Goal: Answer question/provide support

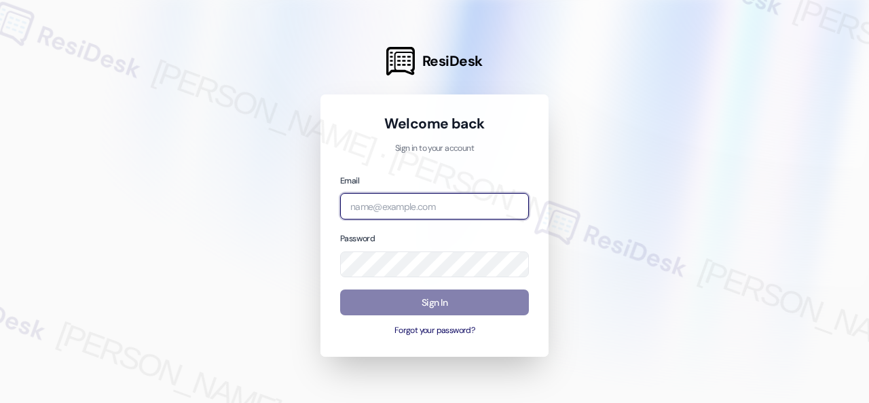
click at [420, 208] on input "email" at bounding box center [434, 206] width 189 height 26
paste input "automated-surveys-birchstone_residential-resen.fifteen@birchstone_[DOMAIN_NAME]"
type input "automated-surveys-birchstone_residential-resen.fifteen@birchstone_[DOMAIN_NAME]"
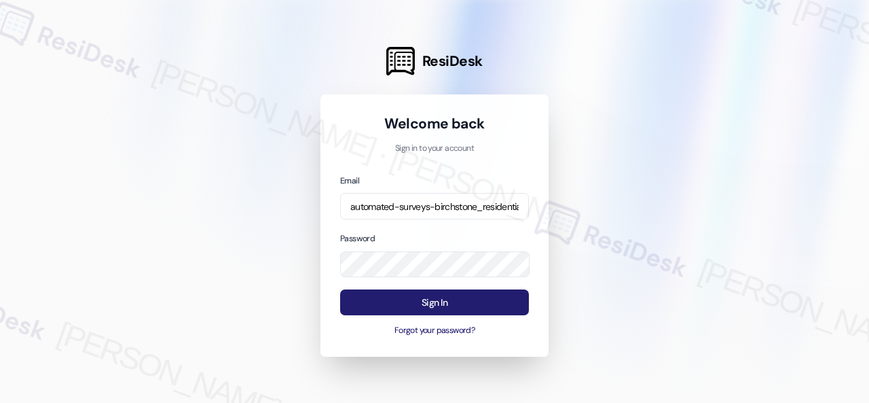
click at [435, 301] on button "Sign In" at bounding box center [434, 302] width 189 height 26
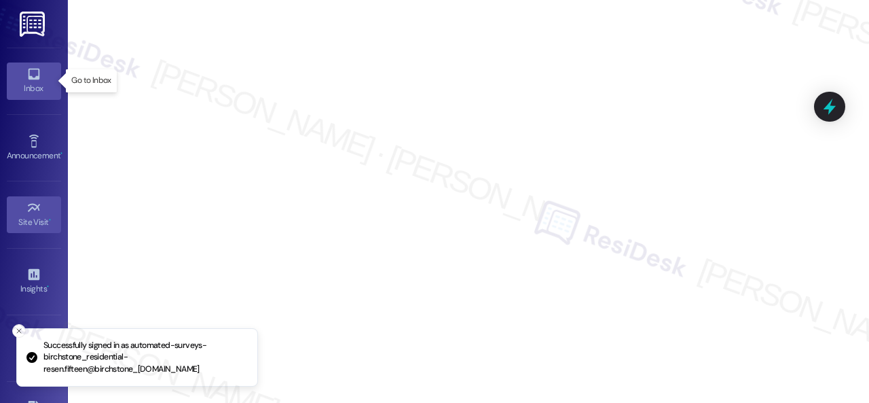
click at [14, 82] on div "Inbox" at bounding box center [34, 88] width 68 height 14
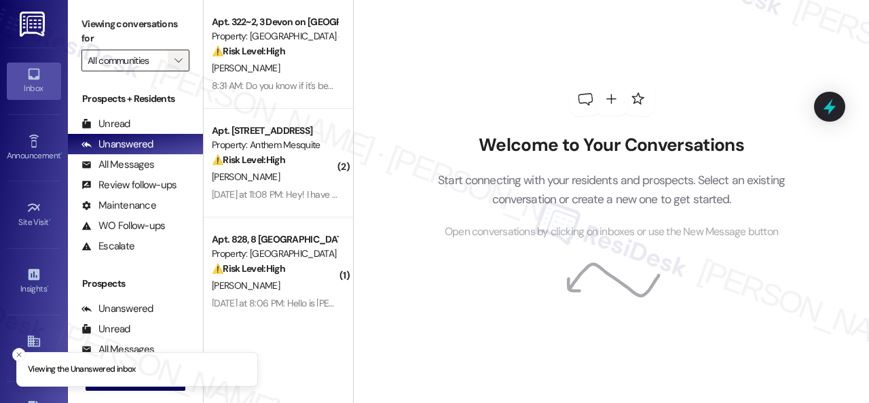
click at [181, 60] on icon "" at bounding box center [178, 60] width 7 height 11
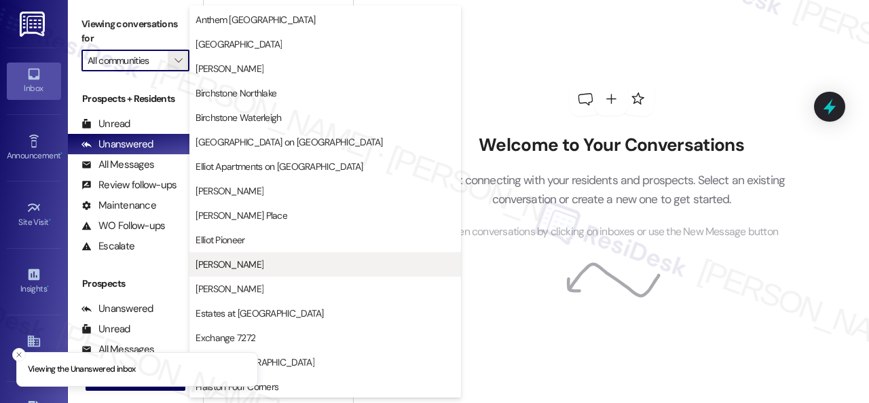
scroll to position [407, 0]
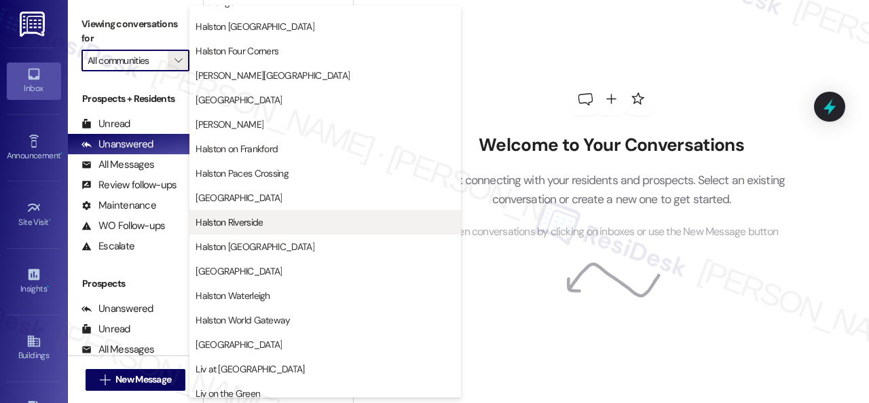
click at [240, 218] on span "Halston Riverside" at bounding box center [229, 222] width 67 height 14
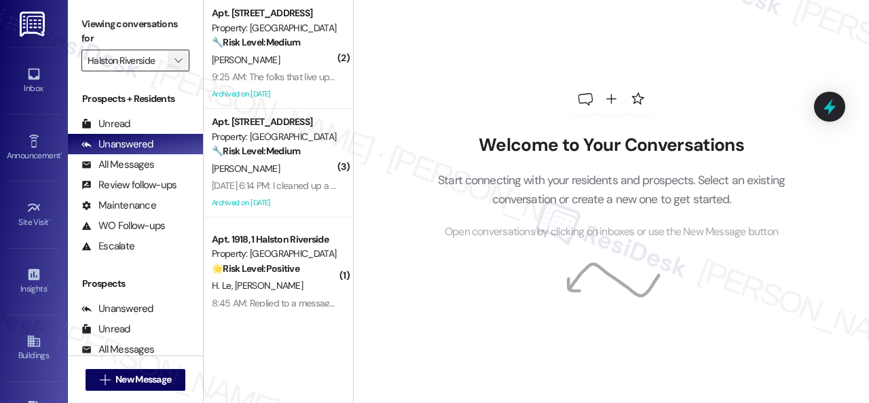
click at [177, 60] on icon "" at bounding box center [178, 60] width 7 height 11
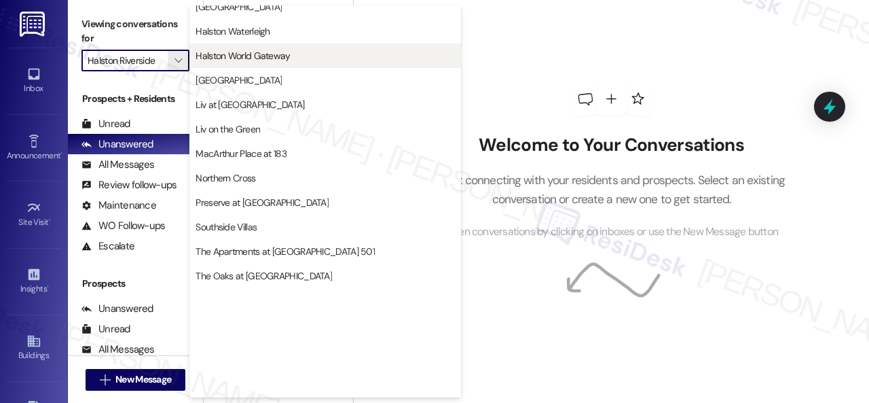
scroll to position [587, 0]
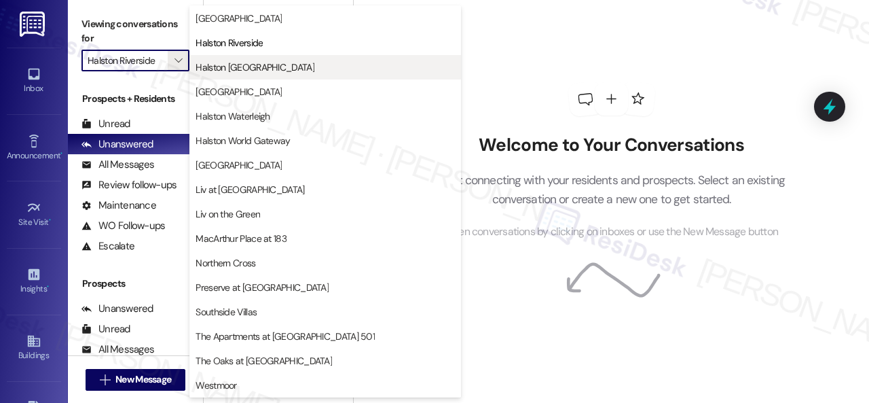
click at [254, 62] on span "Halston [GEOGRAPHIC_DATA]" at bounding box center [255, 67] width 119 height 14
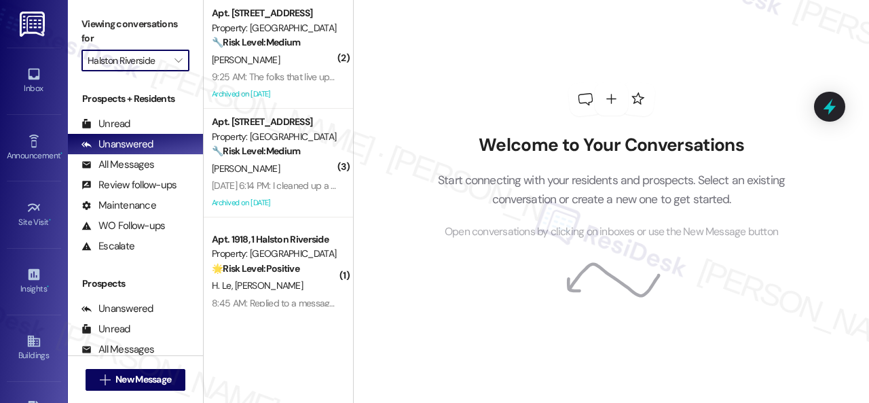
type input "Halston [GEOGRAPHIC_DATA]"
